Goal: Task Accomplishment & Management: Complete application form

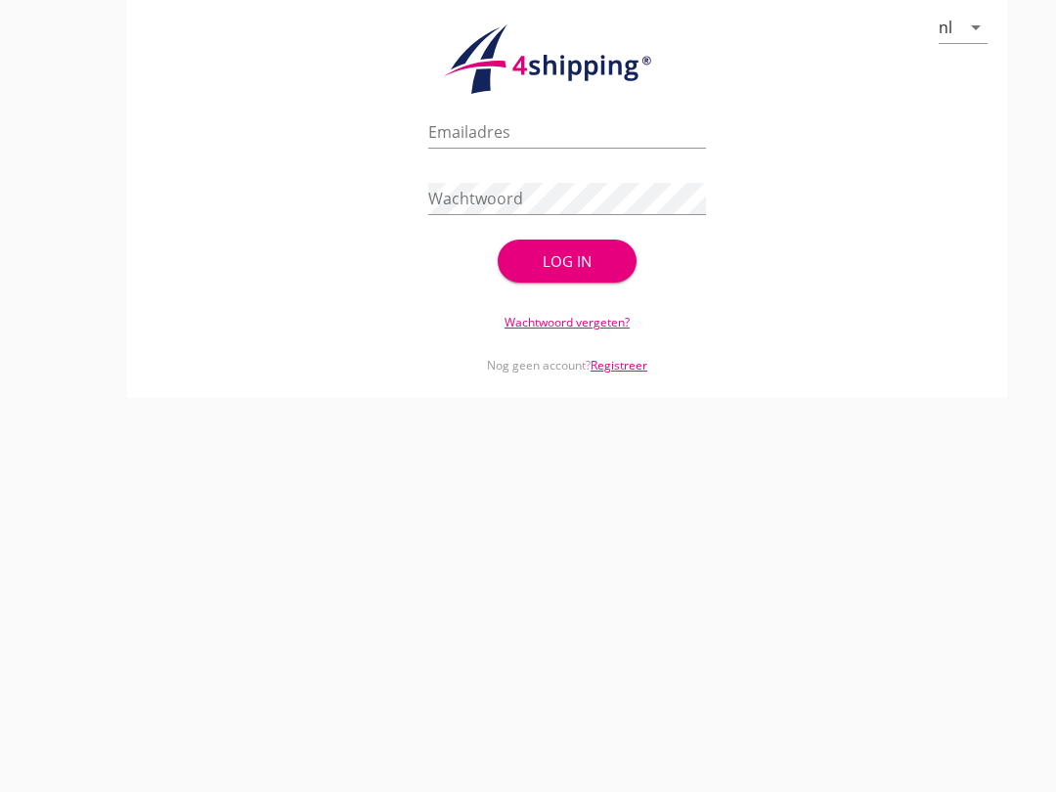
click at [506, 148] on input "Emailadres" at bounding box center [567, 131] width 278 height 31
type input "[EMAIL_ADDRESS][DOMAIN_NAME]"
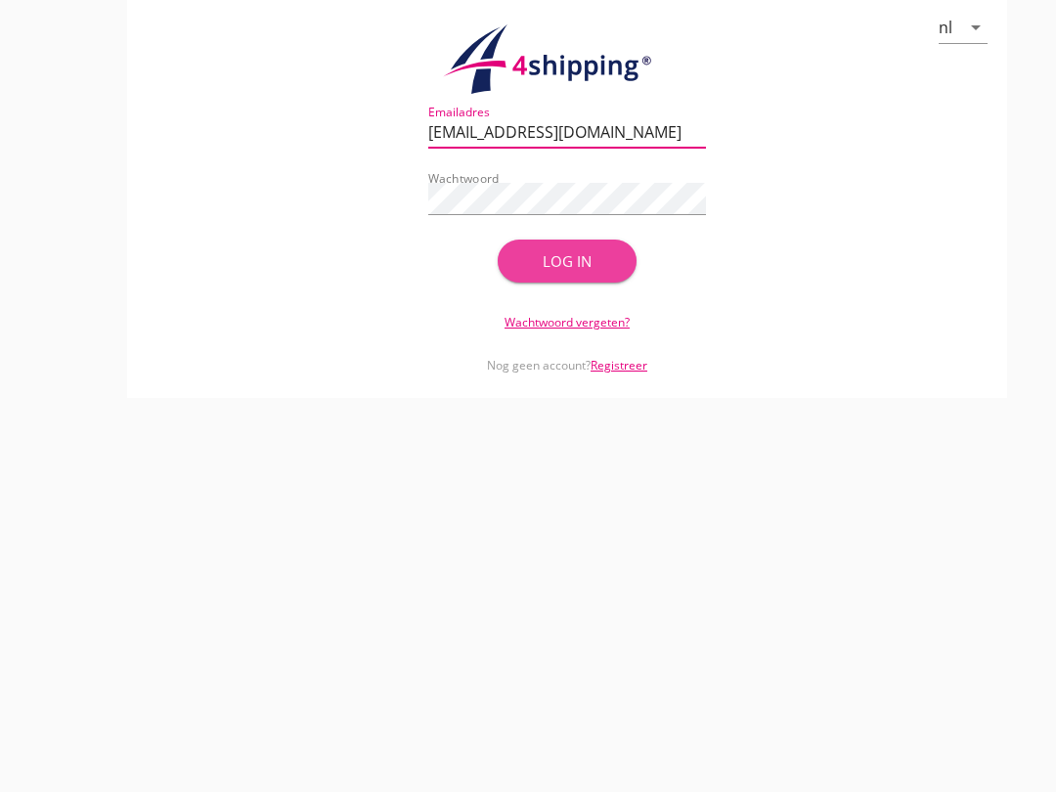
click at [585, 273] on div "Log in" at bounding box center [567, 261] width 76 height 22
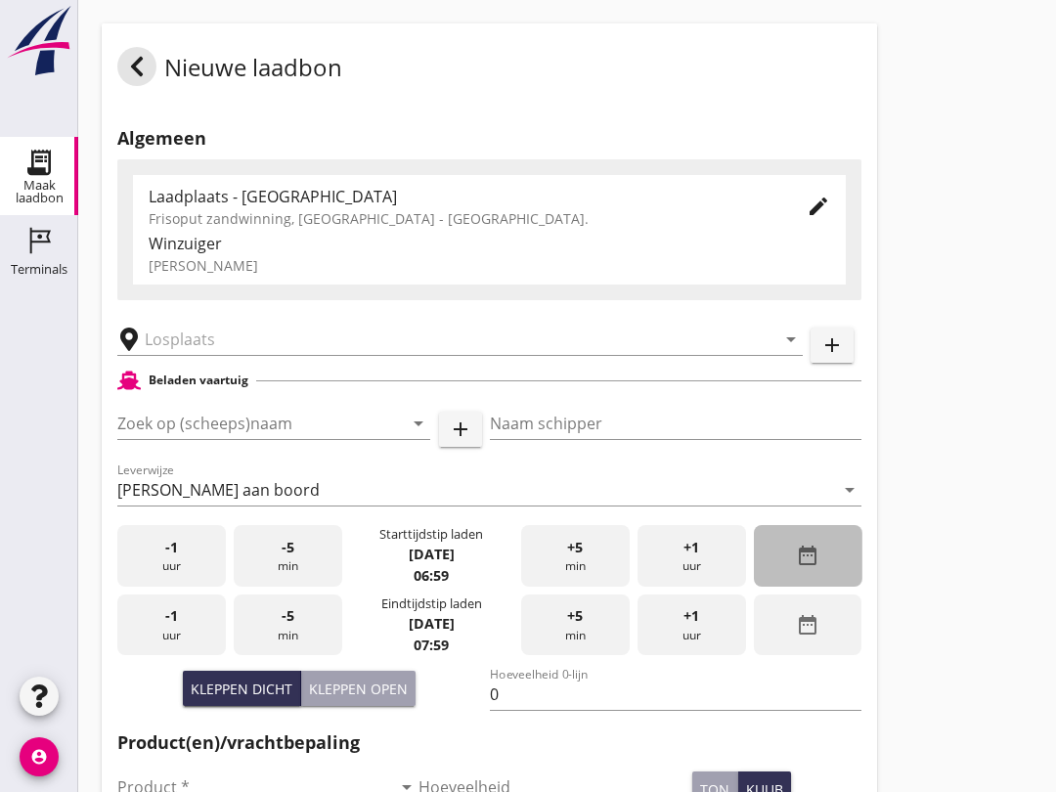
click at [818, 587] on div "date_range" at bounding box center [808, 556] width 109 height 62
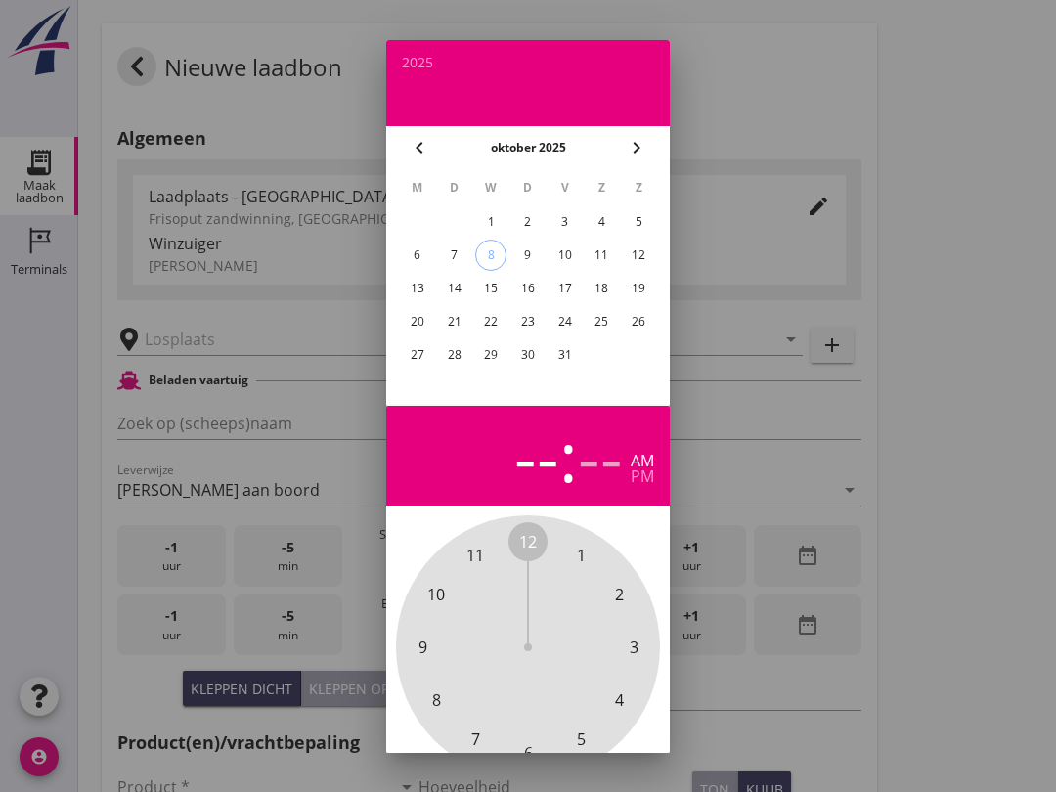
click at [461, 249] on div "7" at bounding box center [454, 255] width 31 height 31
click at [957, 428] on div at bounding box center [528, 396] width 1056 height 792
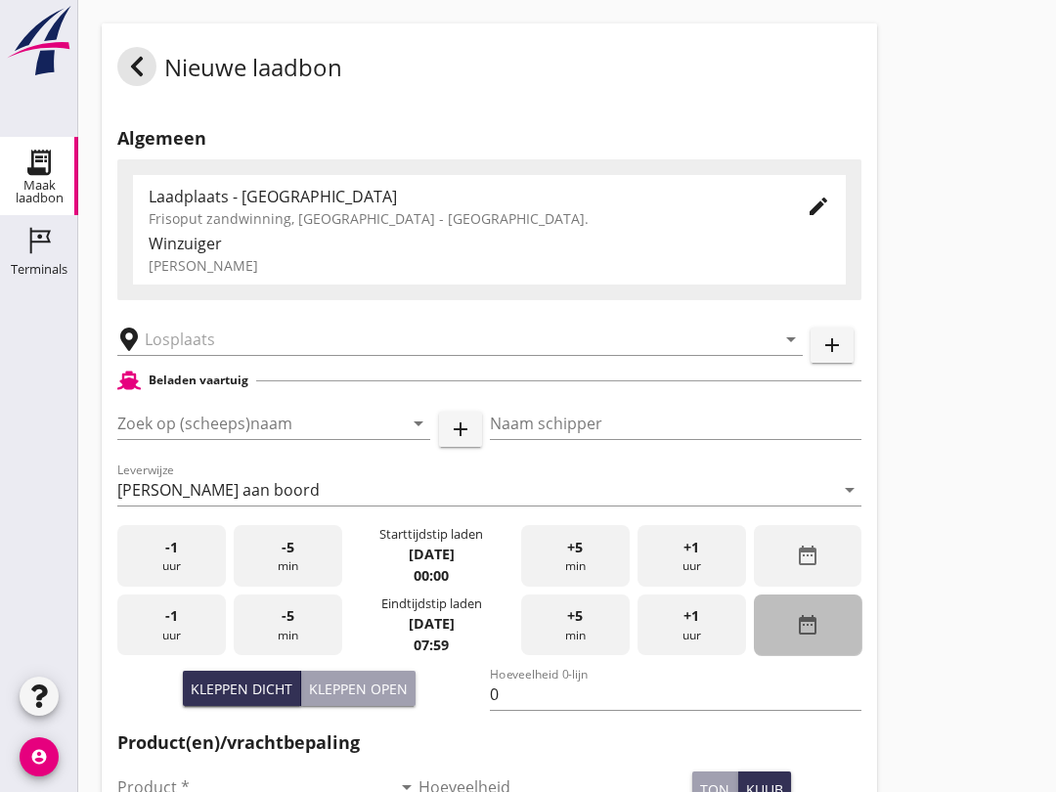
click at [815, 637] on icon "date_range" at bounding box center [807, 624] width 23 height 23
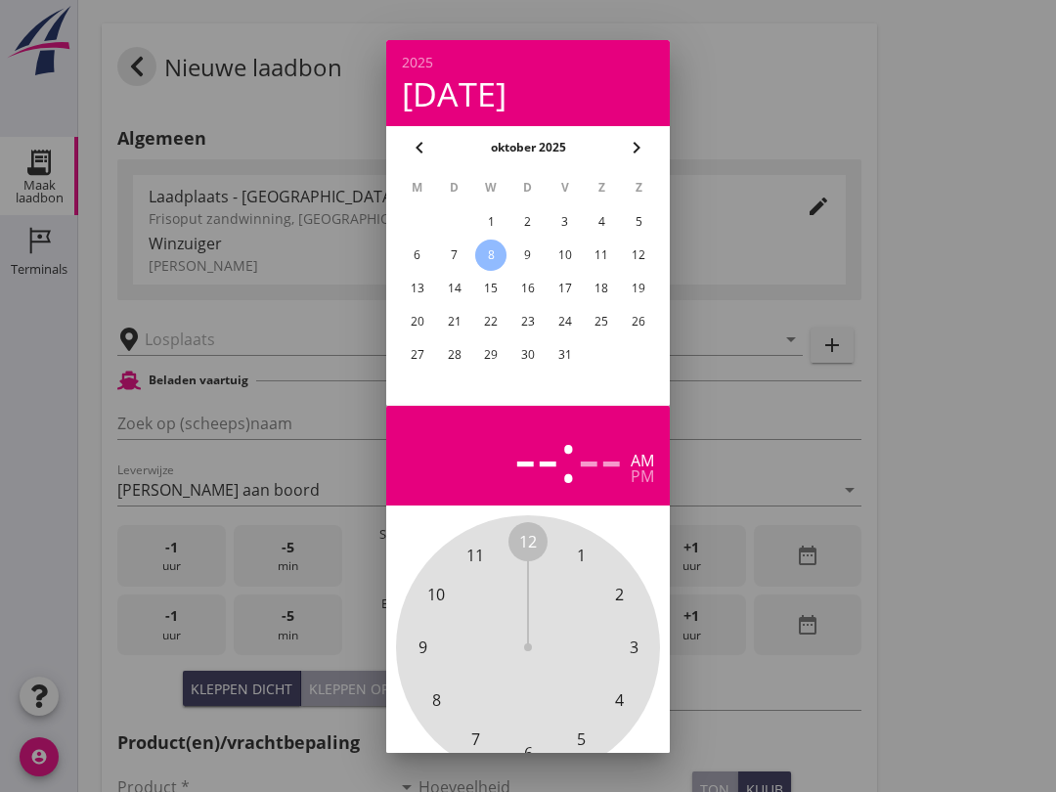
click at [466, 247] on div "7" at bounding box center [454, 255] width 31 height 31
click at [952, 438] on div at bounding box center [528, 396] width 1056 height 792
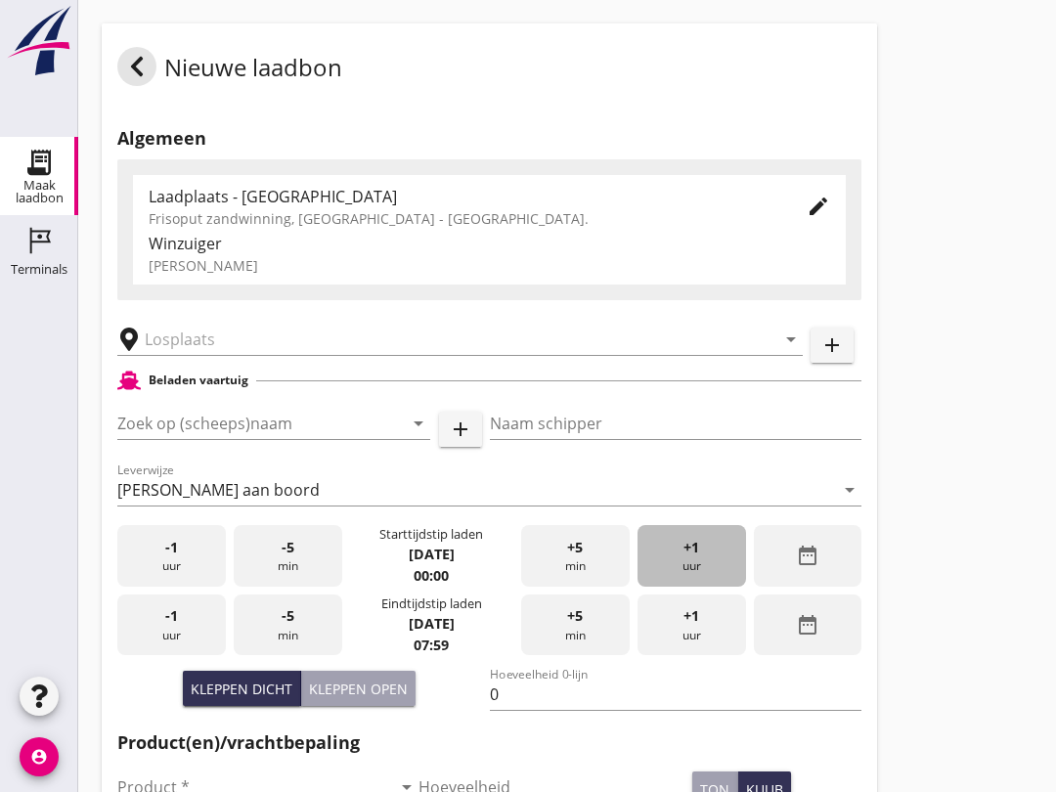
click at [704, 575] on div "+1 uur" at bounding box center [692, 556] width 109 height 62
click at [704, 573] on div "+1 uur" at bounding box center [692, 556] width 109 height 62
click at [709, 568] on div "+1 uur" at bounding box center [692, 556] width 109 height 62
click at [717, 566] on div "+1 uur" at bounding box center [692, 556] width 109 height 62
click at [717, 563] on div "+1 uur" at bounding box center [692, 556] width 109 height 62
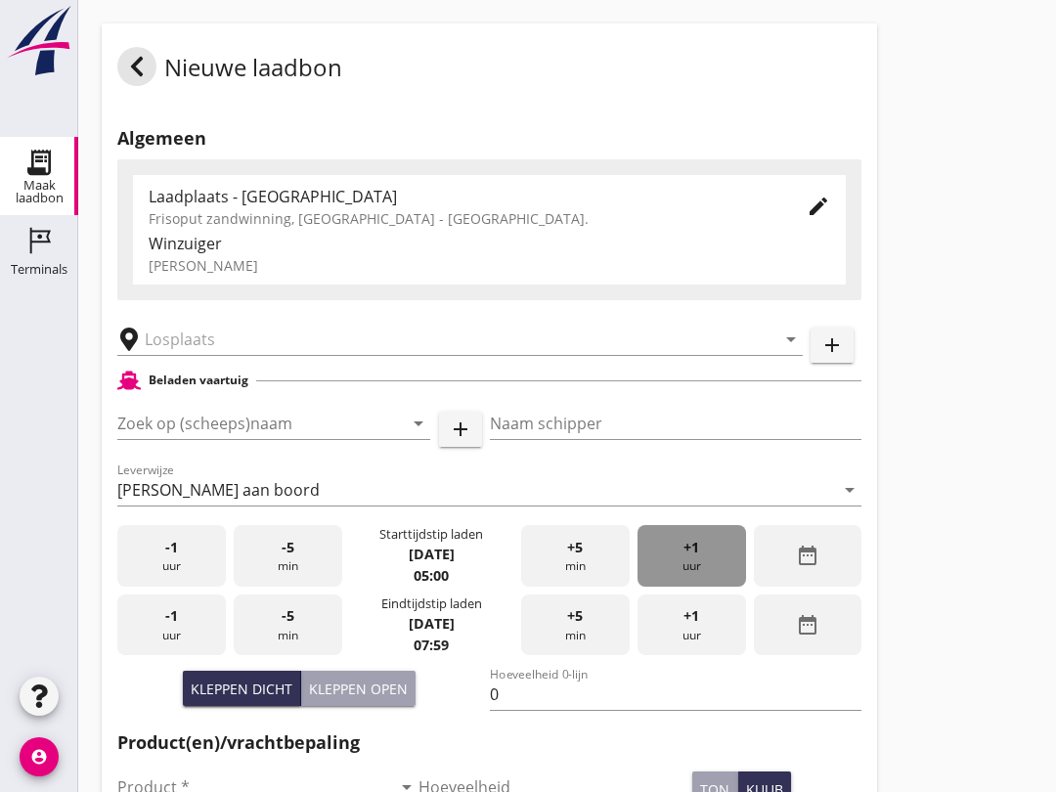
click at [711, 564] on div "+1 uur" at bounding box center [692, 556] width 109 height 62
click at [714, 566] on div "+1 uur" at bounding box center [692, 556] width 109 height 62
click at [715, 560] on div "+1 uur" at bounding box center [692, 556] width 109 height 62
click at [709, 566] on div "+1 uur" at bounding box center [692, 556] width 109 height 62
click at [712, 566] on div "+1 uur" at bounding box center [692, 556] width 109 height 62
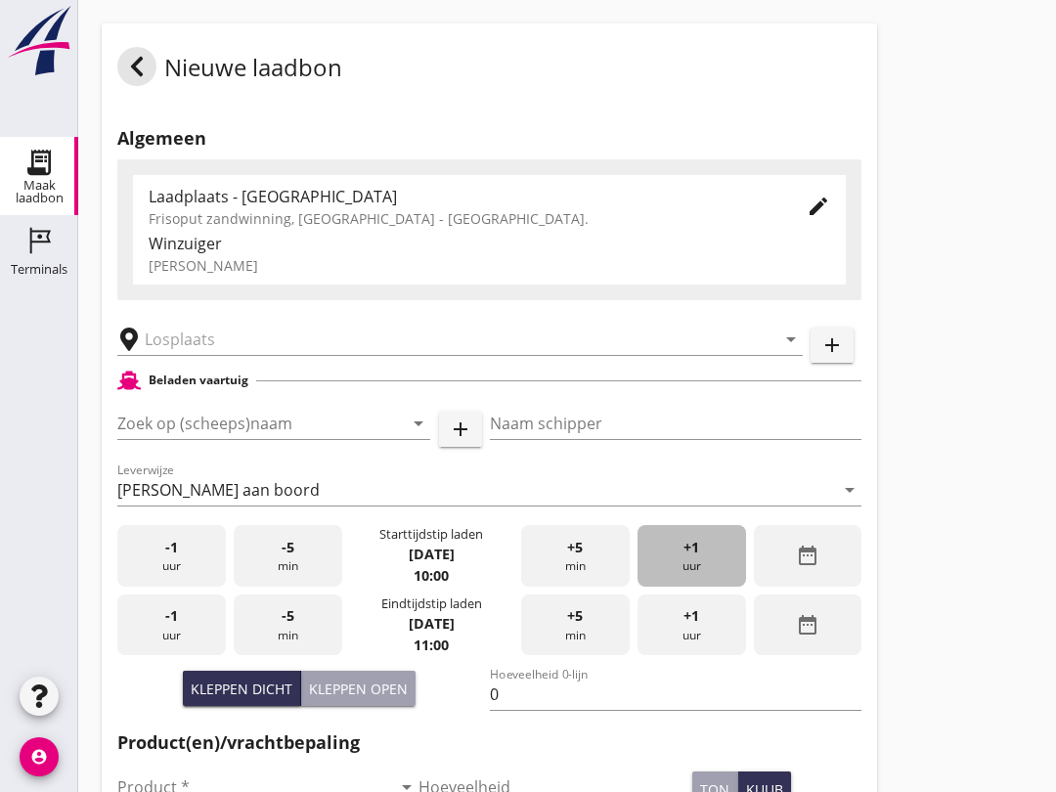
click at [707, 564] on div "+1 uur" at bounding box center [692, 556] width 109 height 62
click at [704, 578] on div "+1 uur" at bounding box center [692, 556] width 109 height 62
click at [180, 439] on input "Zoek op (scheeps)naam" at bounding box center [246, 423] width 258 height 31
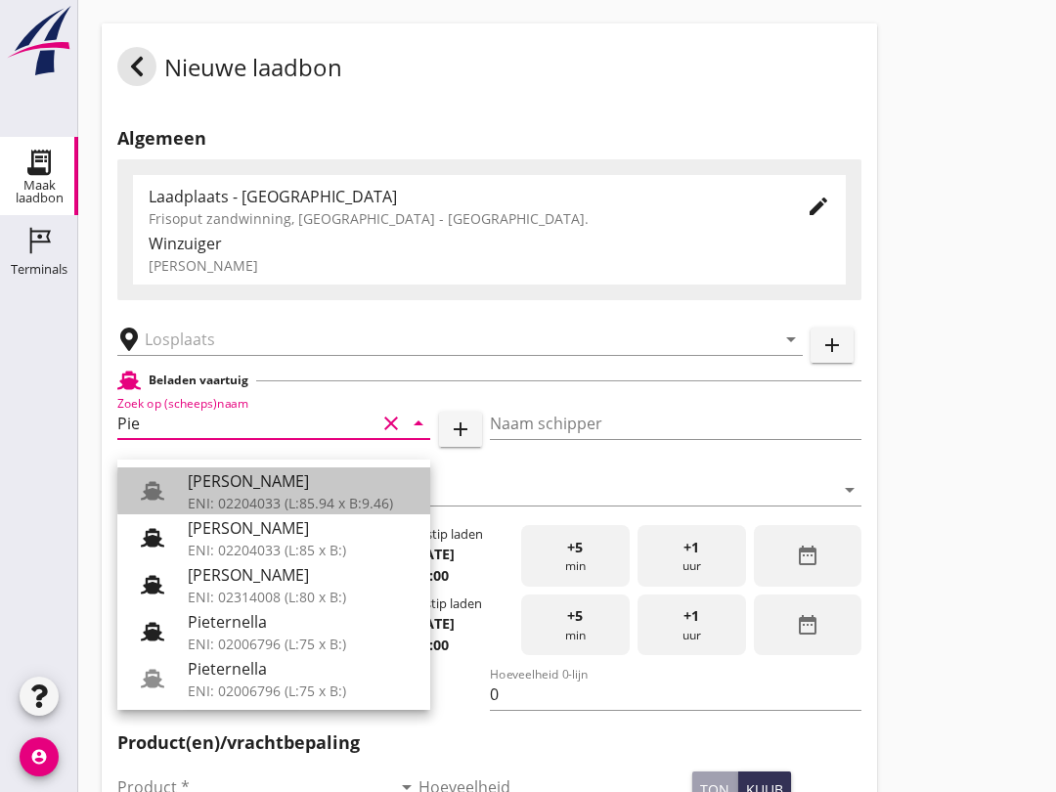
click at [266, 490] on div "[PERSON_NAME]" at bounding box center [301, 480] width 227 height 23
type input "[PERSON_NAME]"
type input "967"
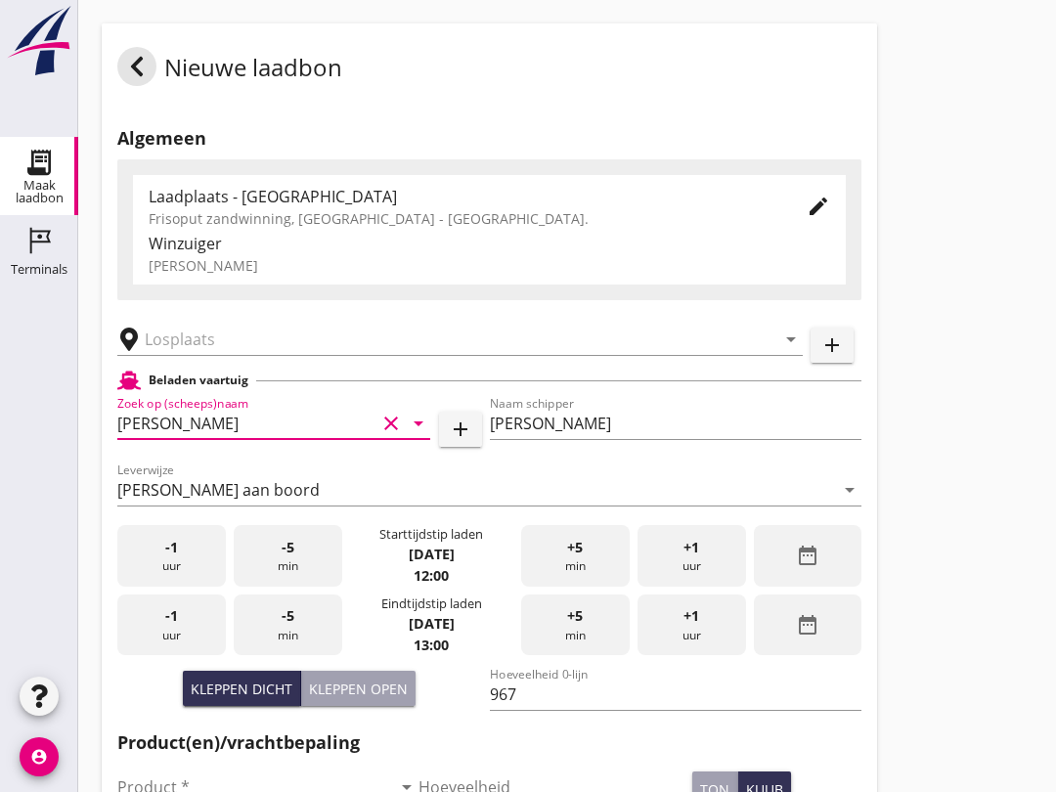
click at [230, 355] on input "text" at bounding box center [446, 339] width 603 height 31
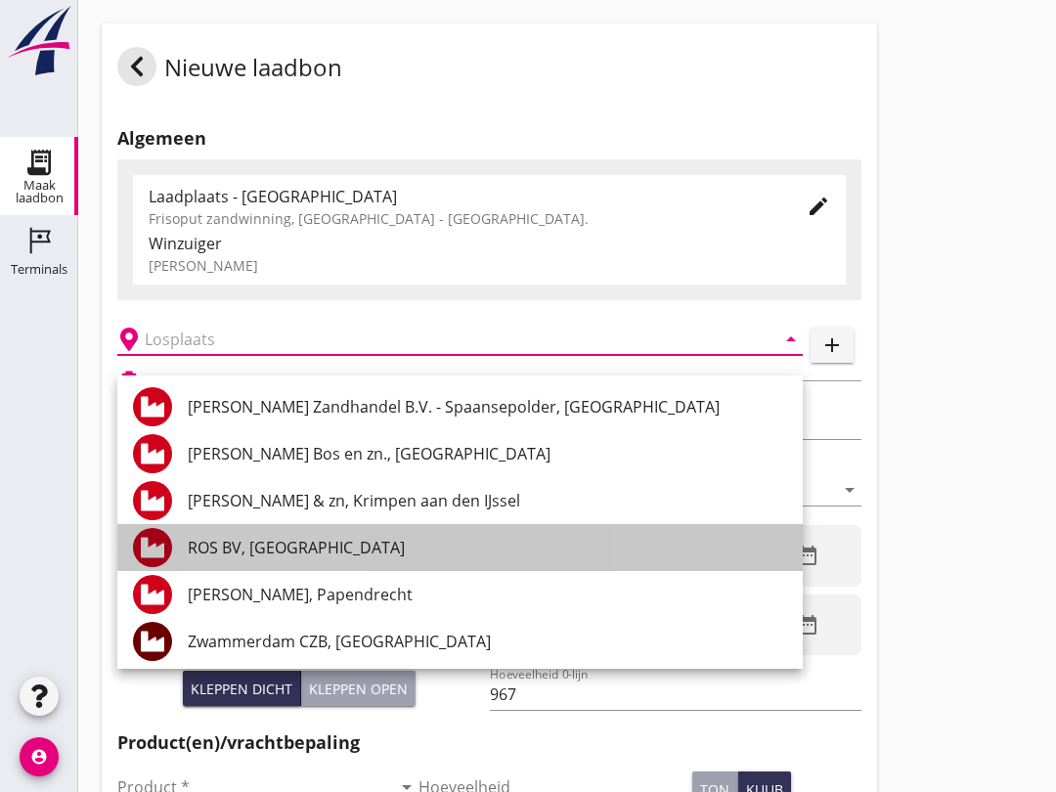
click at [304, 549] on div "ROS BV, [GEOGRAPHIC_DATA]" at bounding box center [488, 547] width 600 height 23
type input "ROS BV, [GEOGRAPHIC_DATA]"
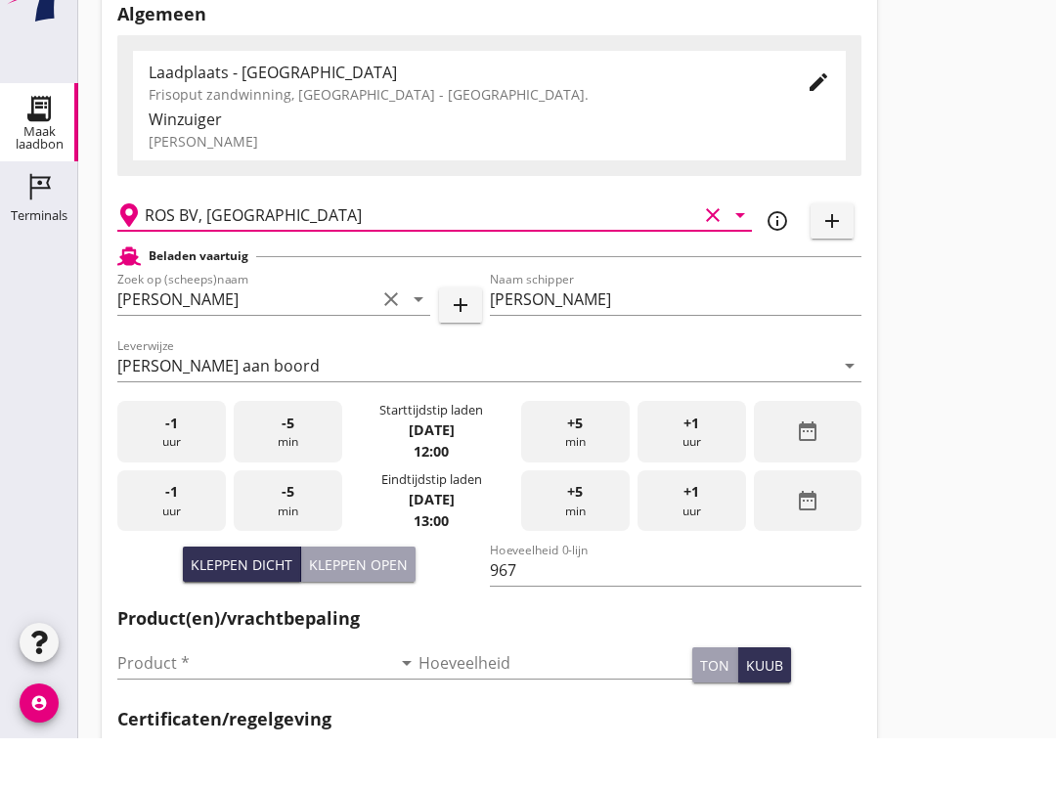
scroll to position [72, 0]
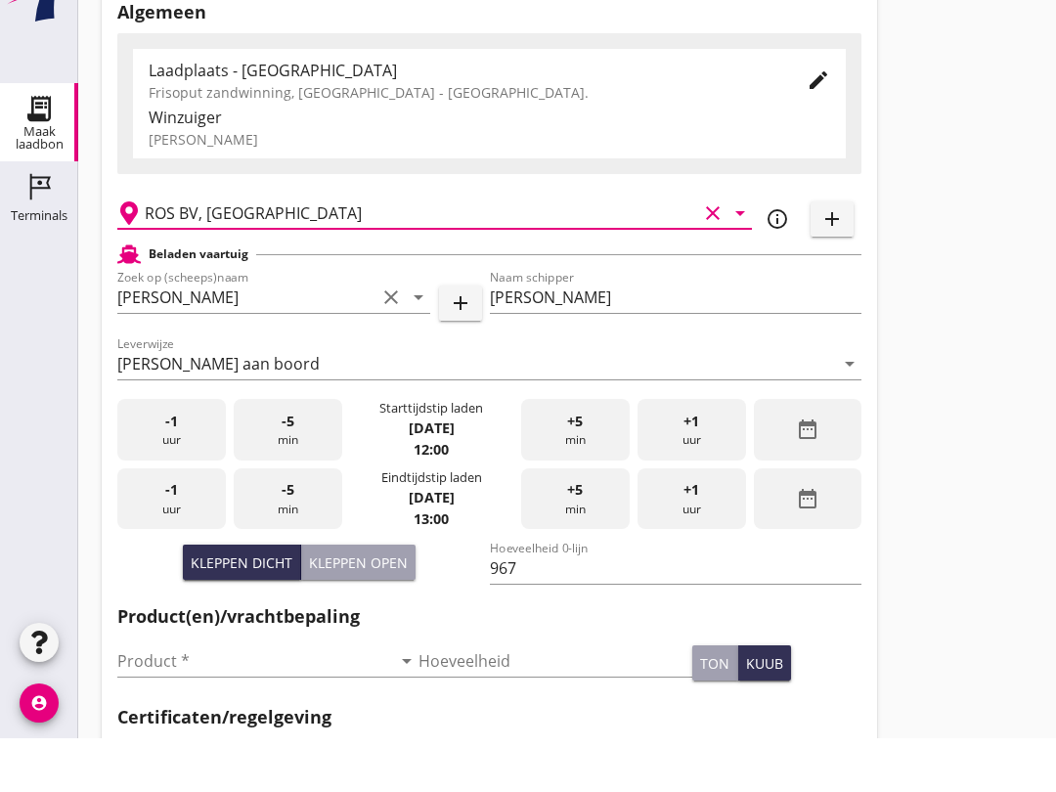
click at [242, 699] on input "Product *" at bounding box center [254, 714] width 274 height 31
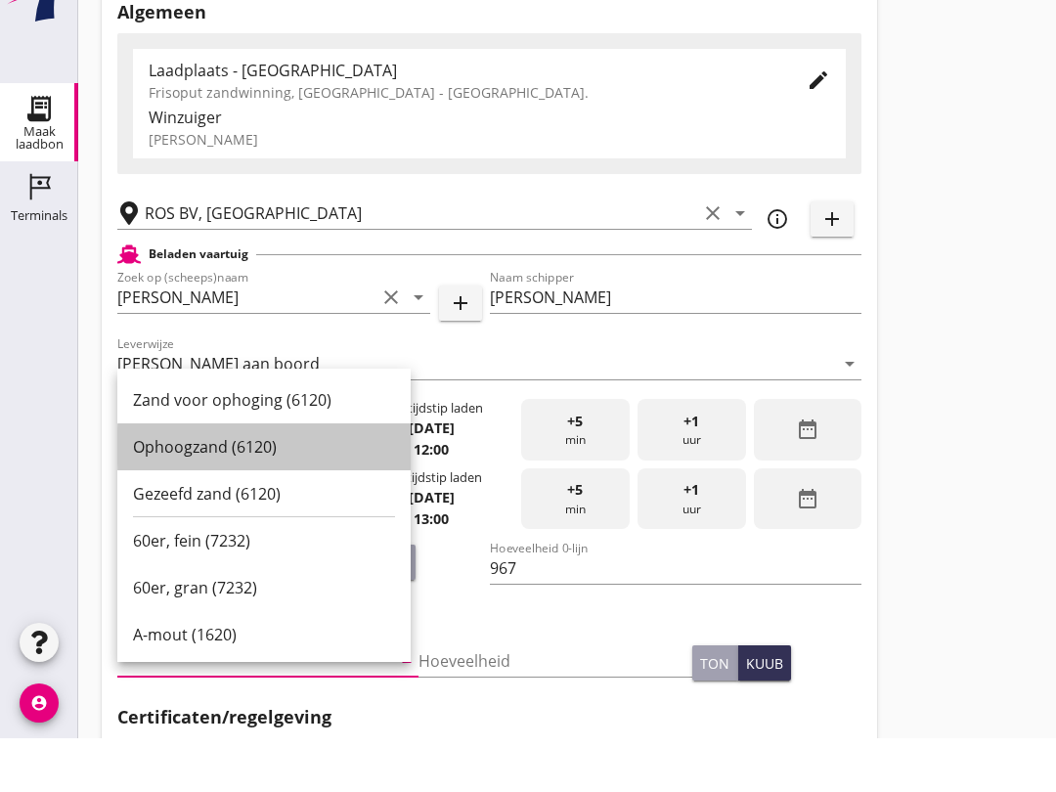
click at [278, 489] on div "Ophoogzand (6120)" at bounding box center [264, 500] width 262 height 23
type input "Ophoogzand (6120)"
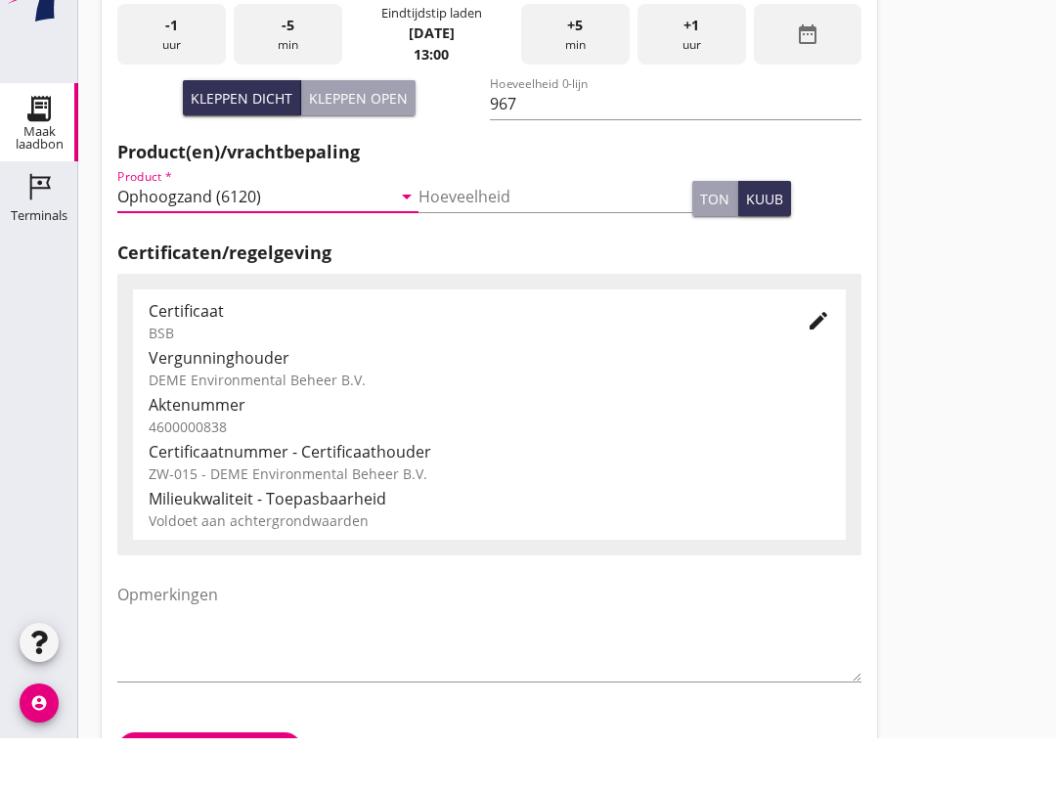
scroll to position [622, 0]
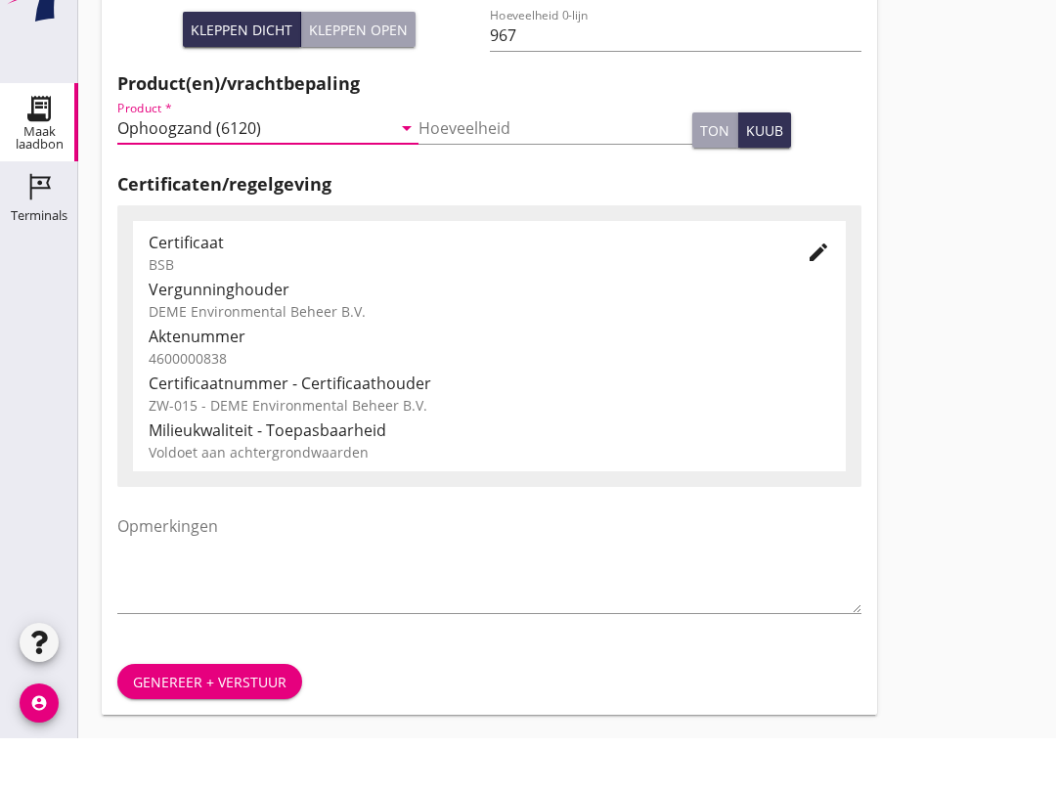
click at [218, 718] on button "Genereer + verstuur" at bounding box center [209, 735] width 185 height 35
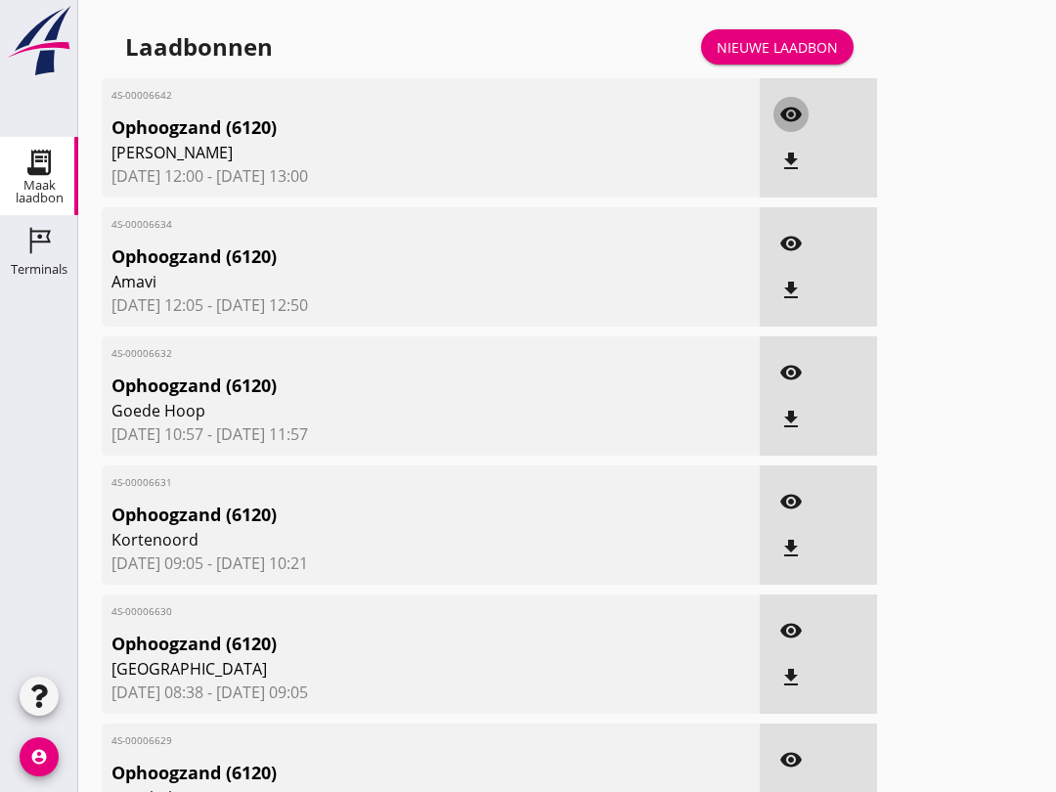
click at [796, 126] on icon "visibility" at bounding box center [790, 114] width 23 height 23
